Goal: Find specific page/section

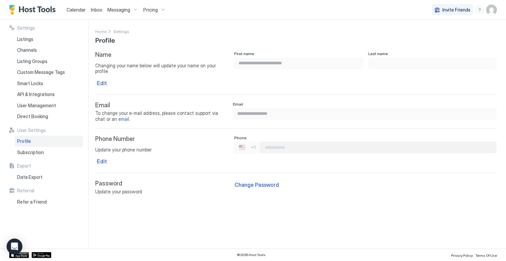
click at [76, 12] on span "Calendar" at bounding box center [76, 10] width 19 height 6
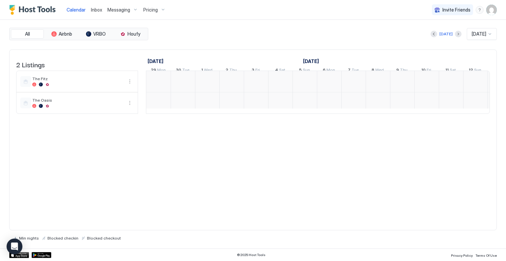
scroll to position [0, 366]
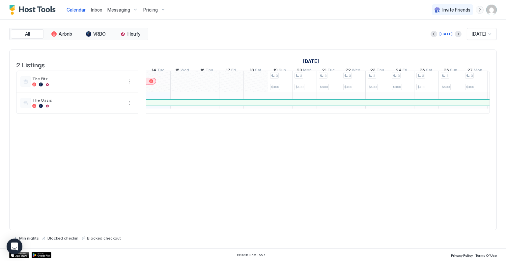
click at [159, 9] on div "Pricing" at bounding box center [155, 9] width 28 height 11
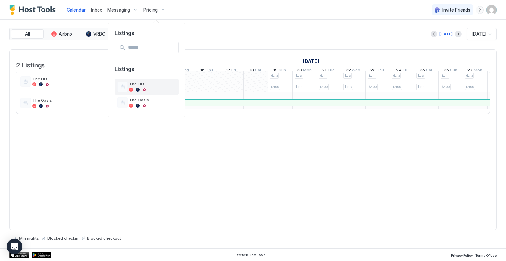
click at [140, 88] on div at bounding box center [152, 90] width 47 height 4
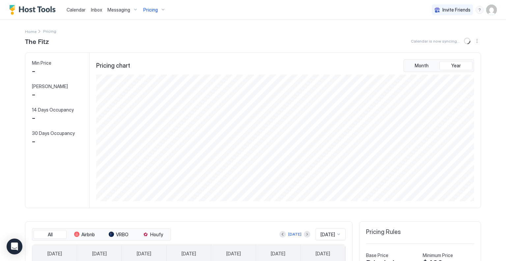
scroll to position [127, 380]
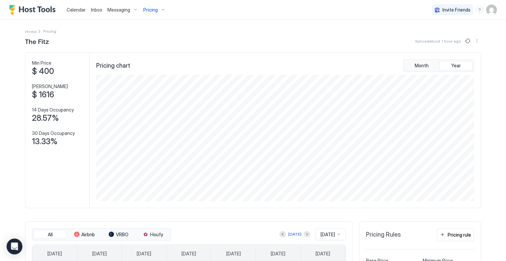
click at [476, 12] on div "menu" at bounding box center [480, 10] width 8 height 8
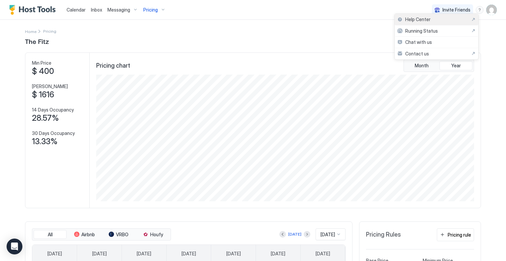
click at [434, 20] on div "Help Center" at bounding box center [437, 19] width 78 height 6
